Goal: Navigation & Orientation: Find specific page/section

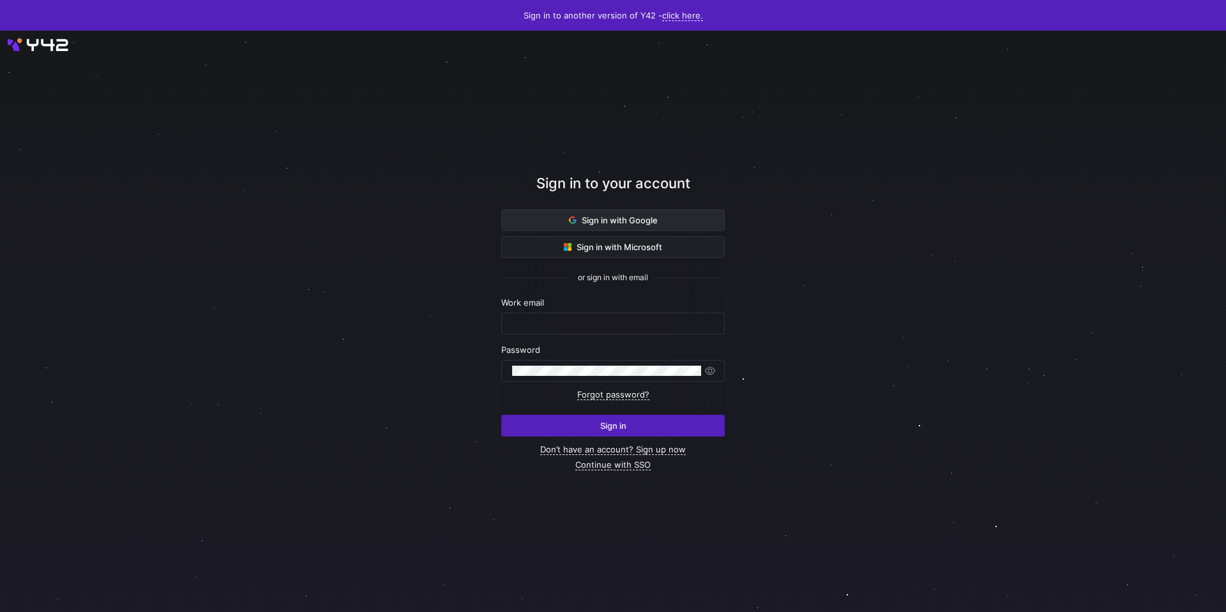
click at [594, 223] on span "Sign in with Google" at bounding box center [613, 220] width 89 height 10
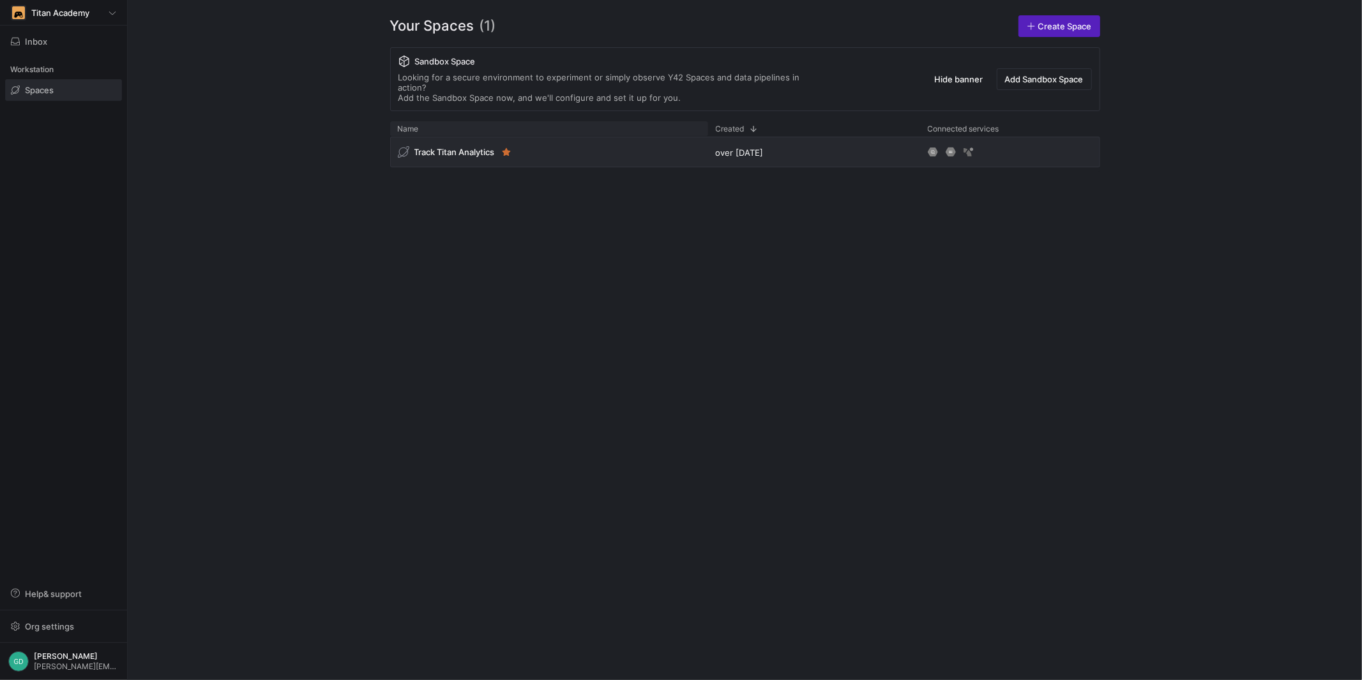
click at [458, 124] on div "Name" at bounding box center [549, 128] width 303 height 8
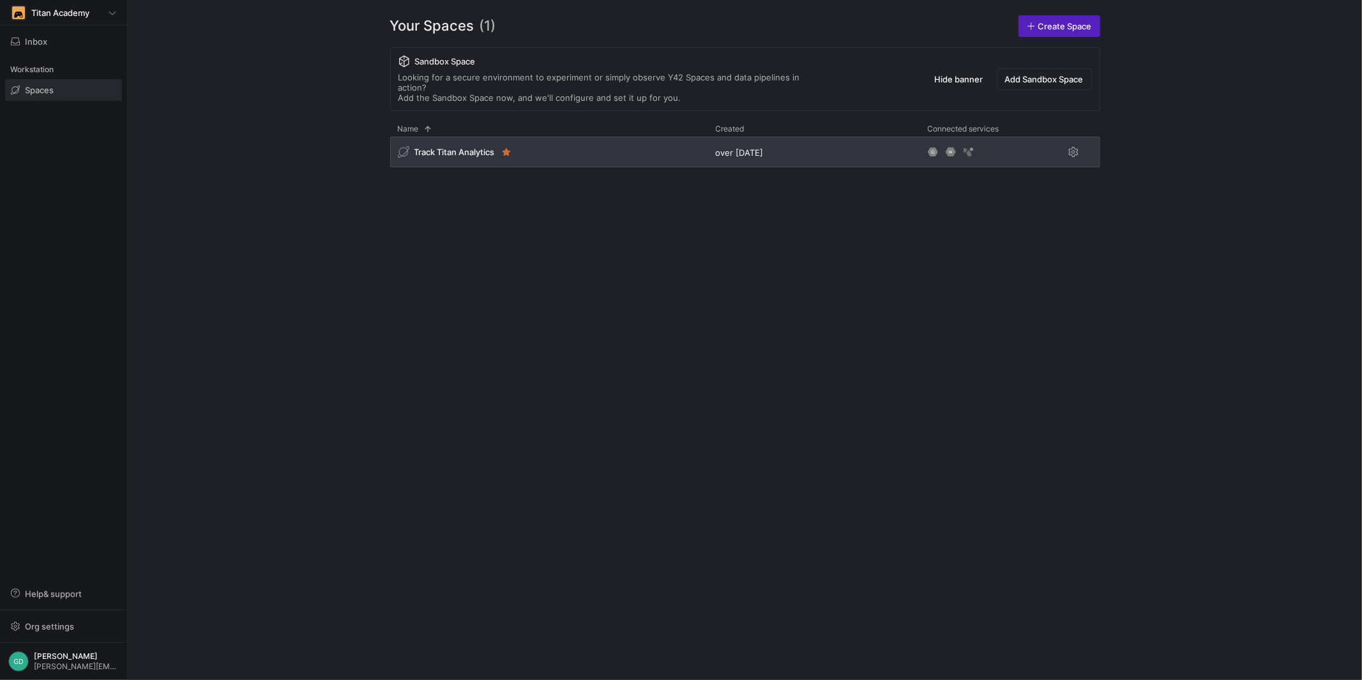
click at [454, 147] on span "Track Titan Analytics" at bounding box center [454, 152] width 80 height 10
